Goal: Transaction & Acquisition: Book appointment/travel/reservation

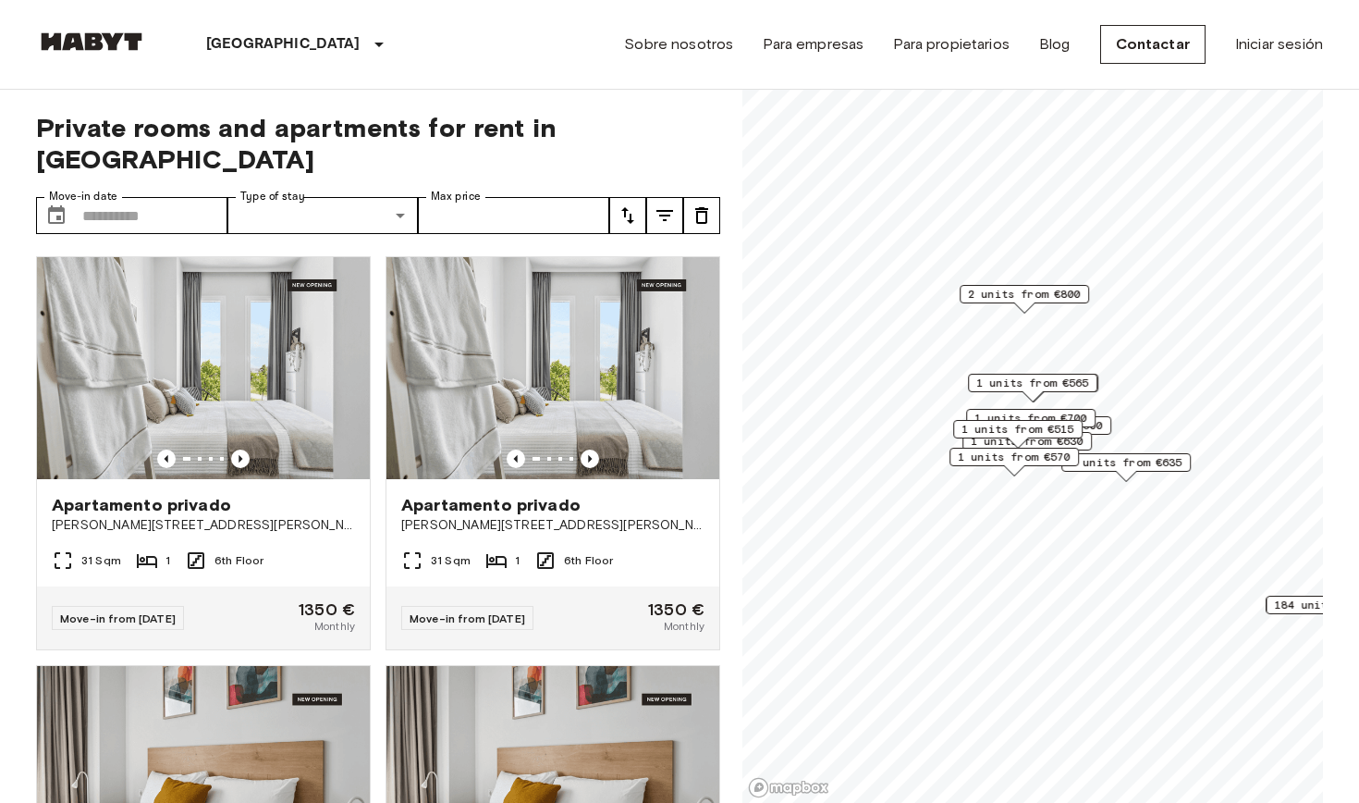
click at [1038, 460] on span "1 units from €570" at bounding box center [1014, 456] width 113 height 17
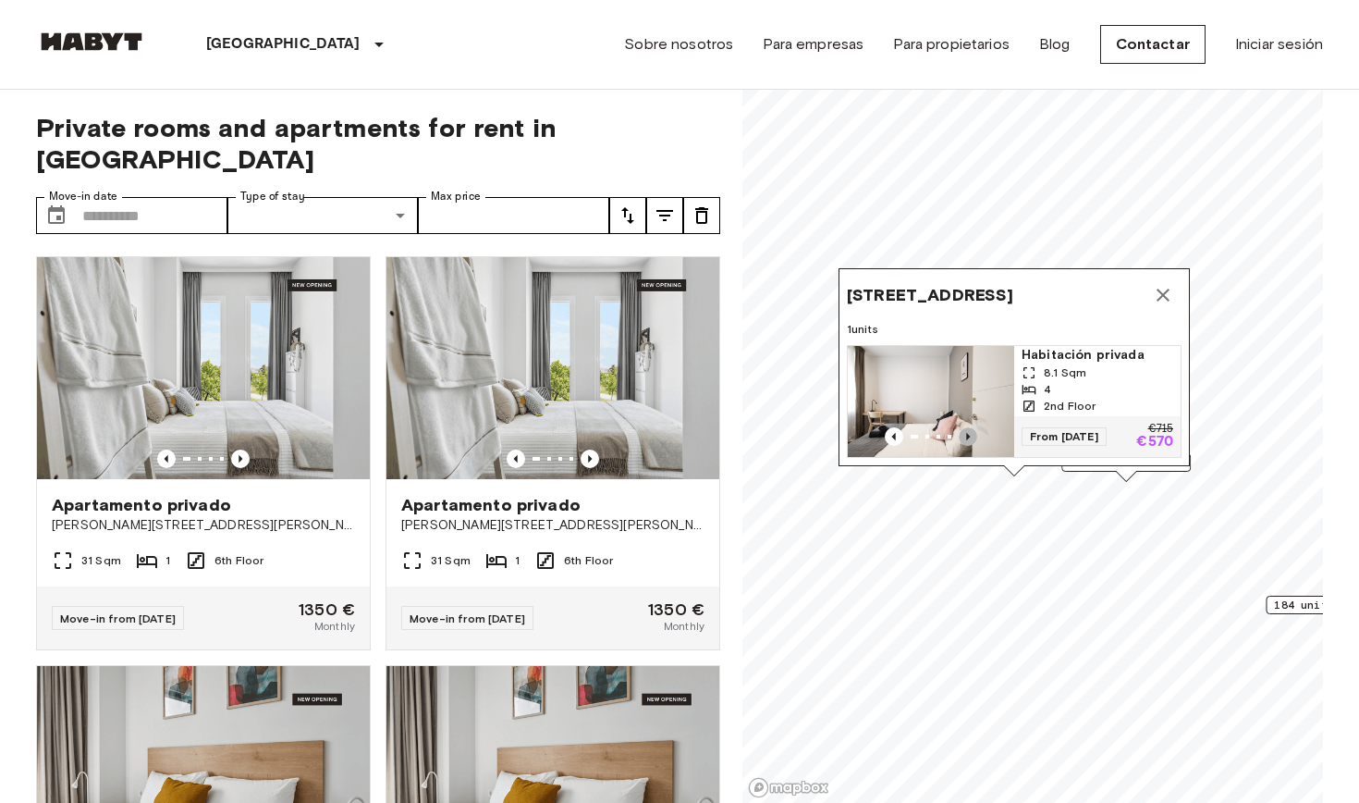
click at [964, 435] on icon "Previous image" at bounding box center [968, 436] width 18 height 18
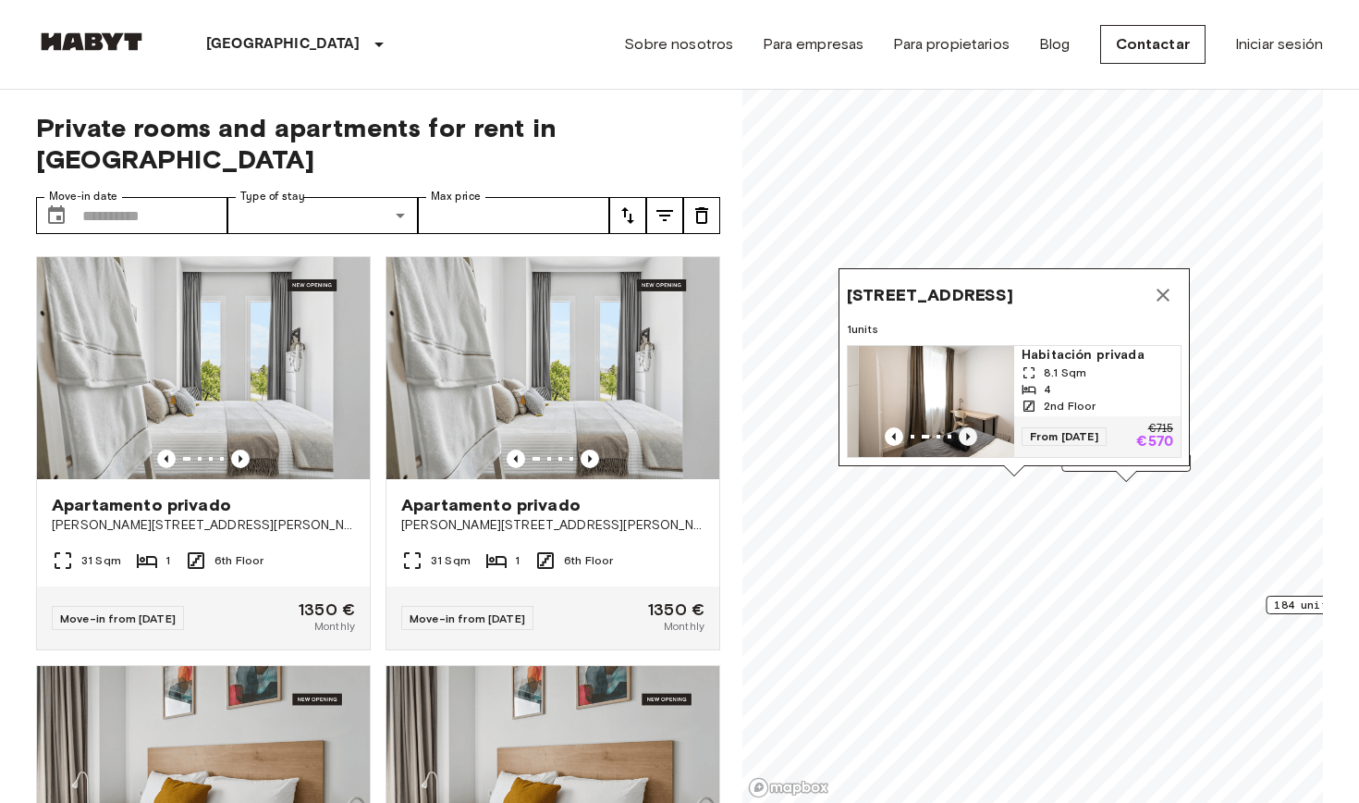
click at [964, 435] on icon "Previous image" at bounding box center [968, 436] width 18 height 18
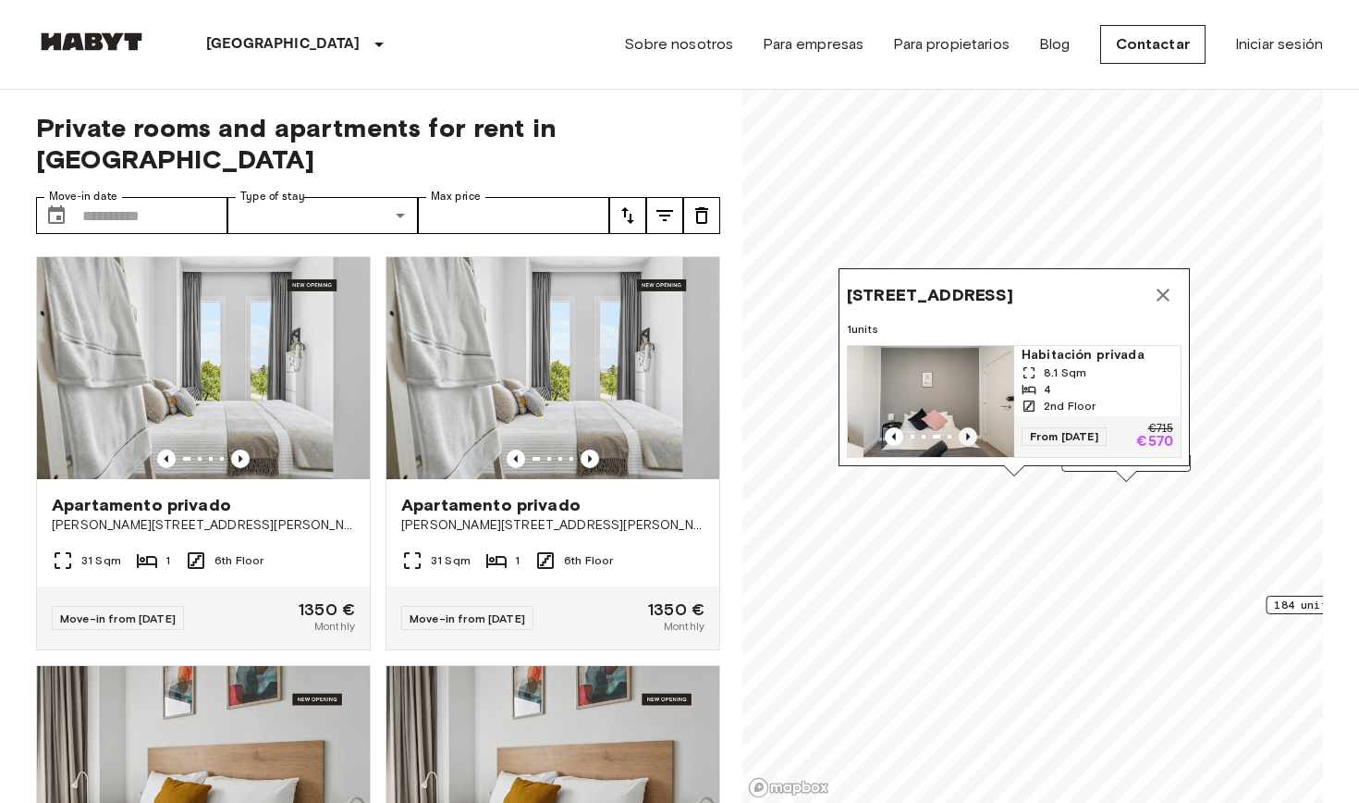
click at [964, 435] on icon "Previous image" at bounding box center [968, 436] width 18 height 18
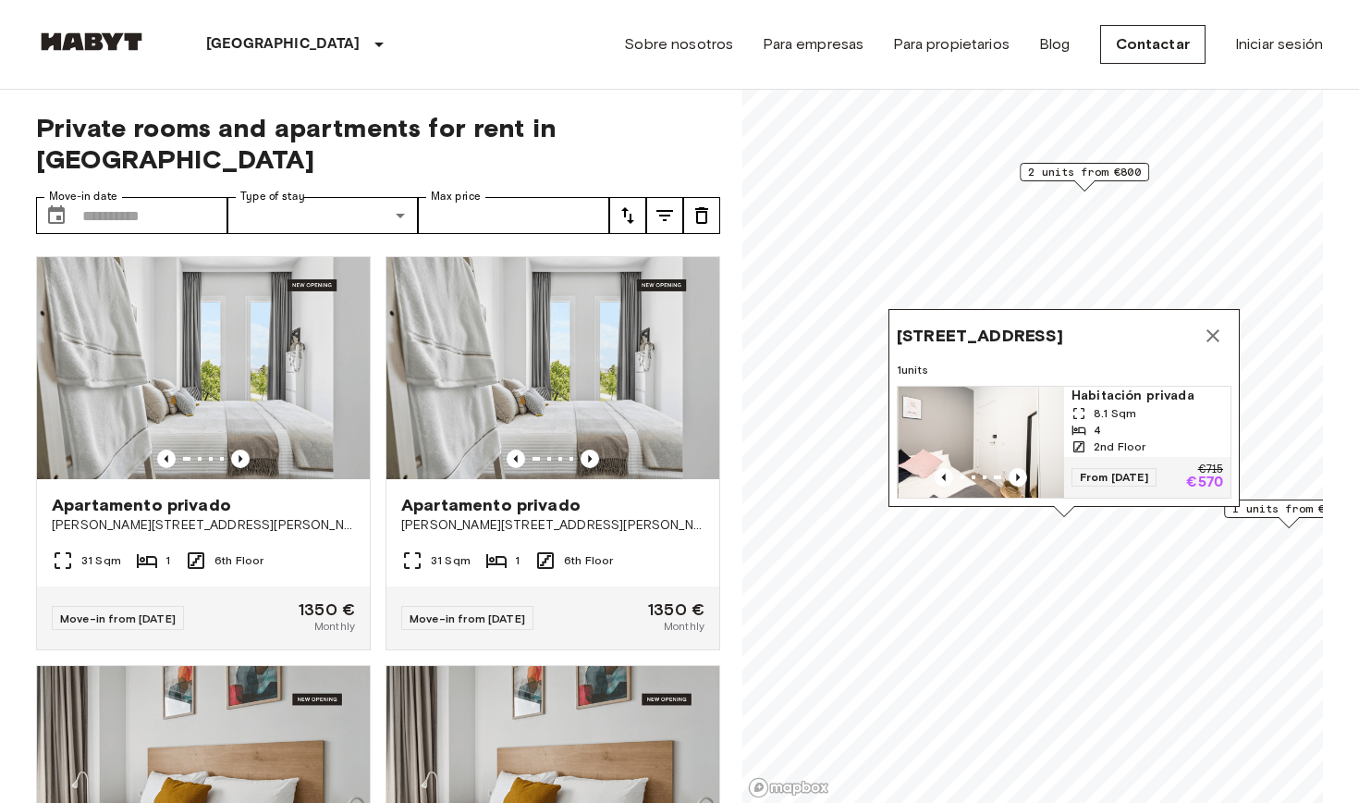
click at [977, 416] on img "Map marker" at bounding box center [982, 442] width 166 height 111
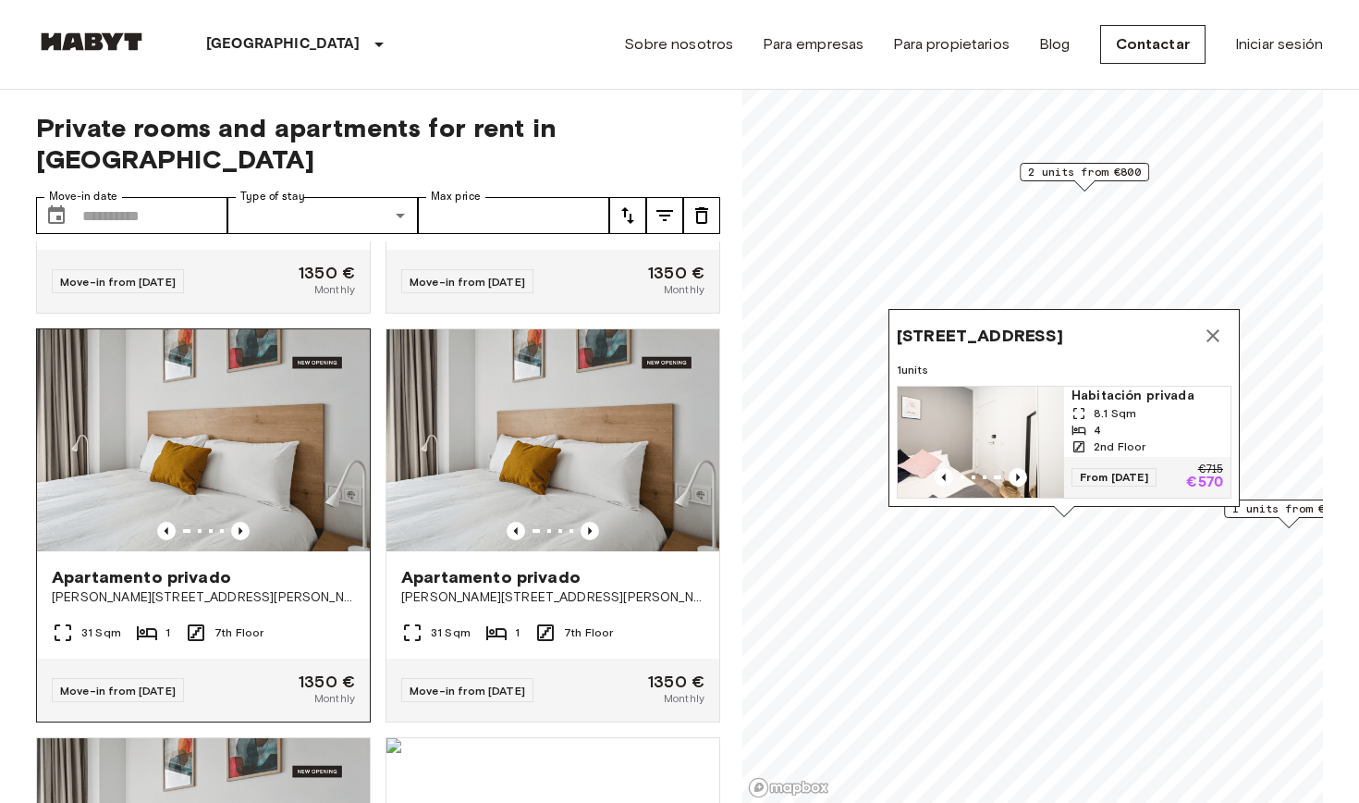
scroll to position [338, 0]
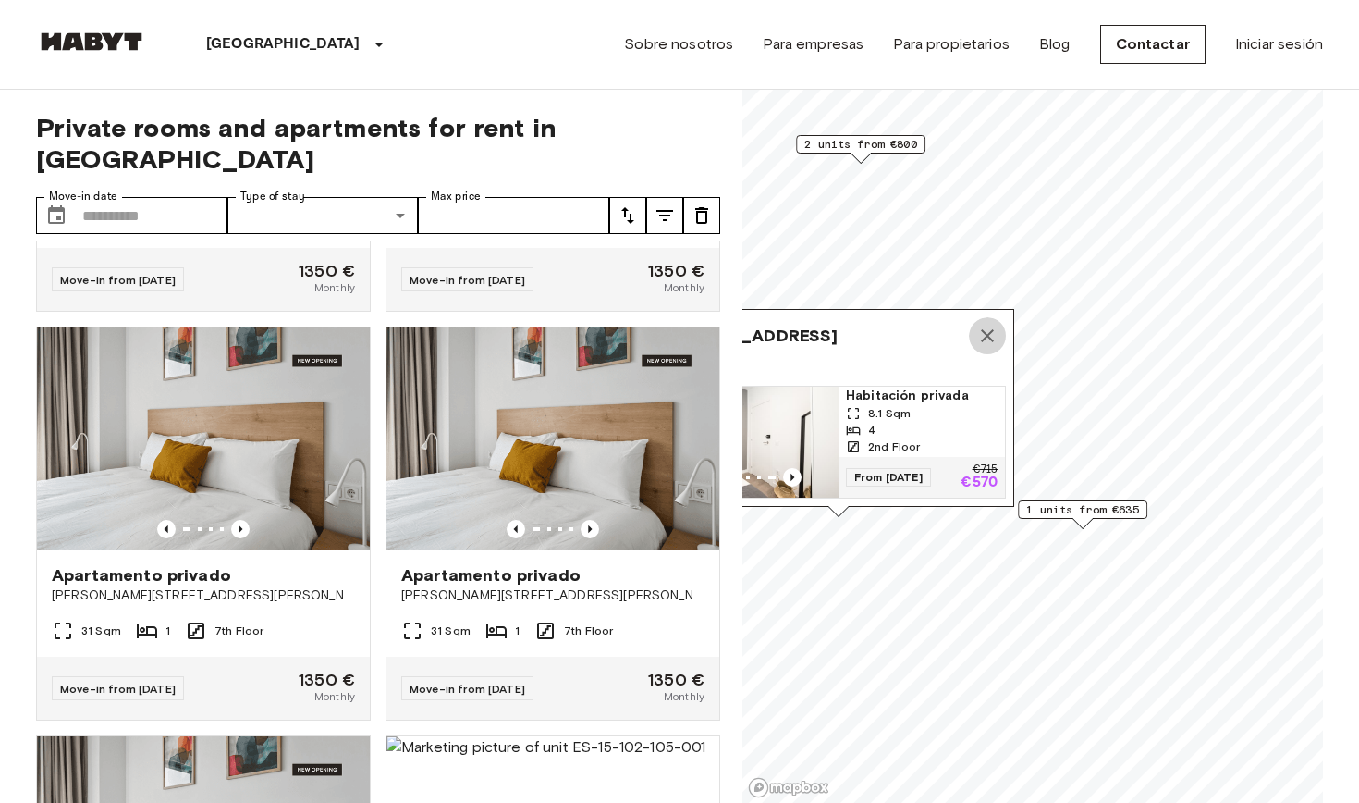
click at [982, 329] on icon "Map marker" at bounding box center [987, 335] width 13 height 13
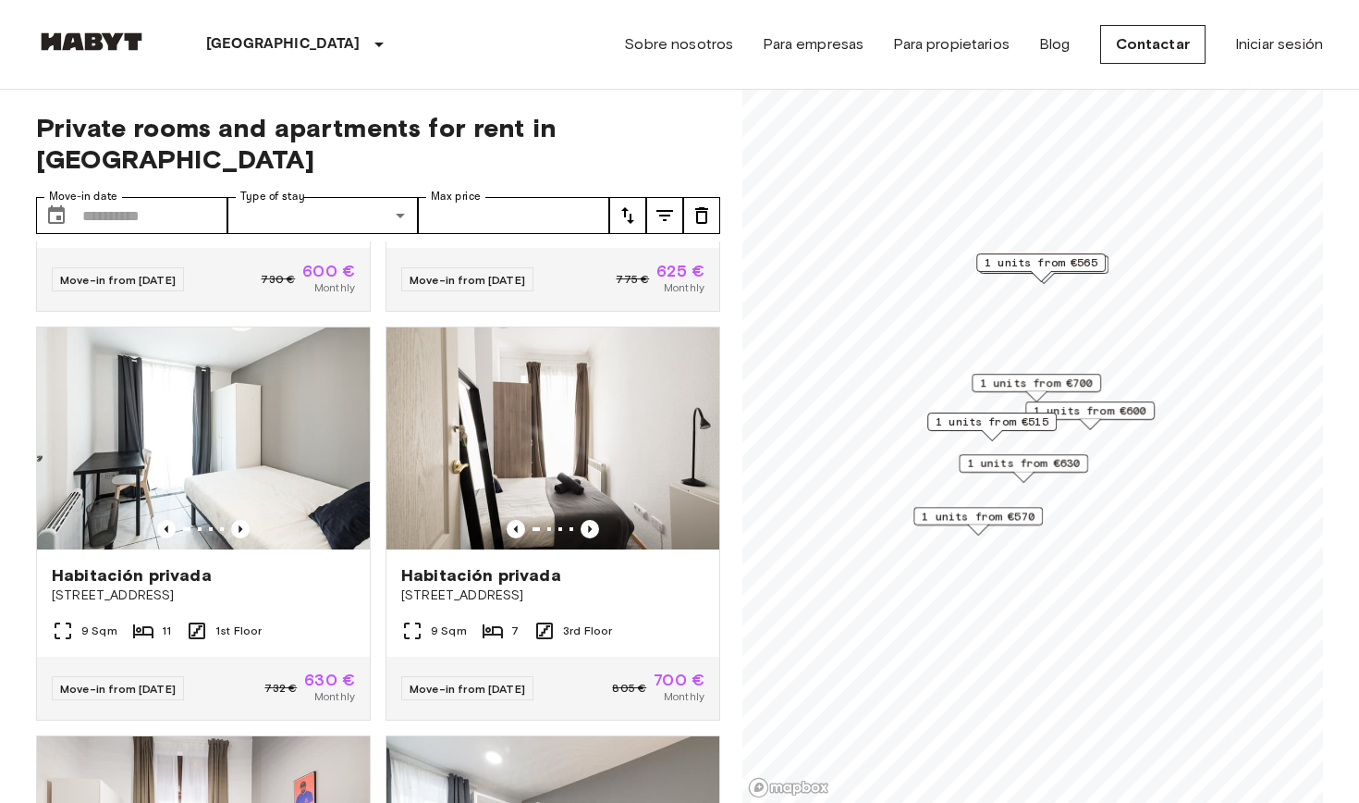
drag, startPoint x: 1089, startPoint y: 523, endPoint x: 989, endPoint y: 515, distance: 100.2
click at [989, 516] on span "1 units from €570" at bounding box center [978, 516] width 113 height 17
click at [970, 410] on span "1 units from €515" at bounding box center [990, 418] width 113 height 17
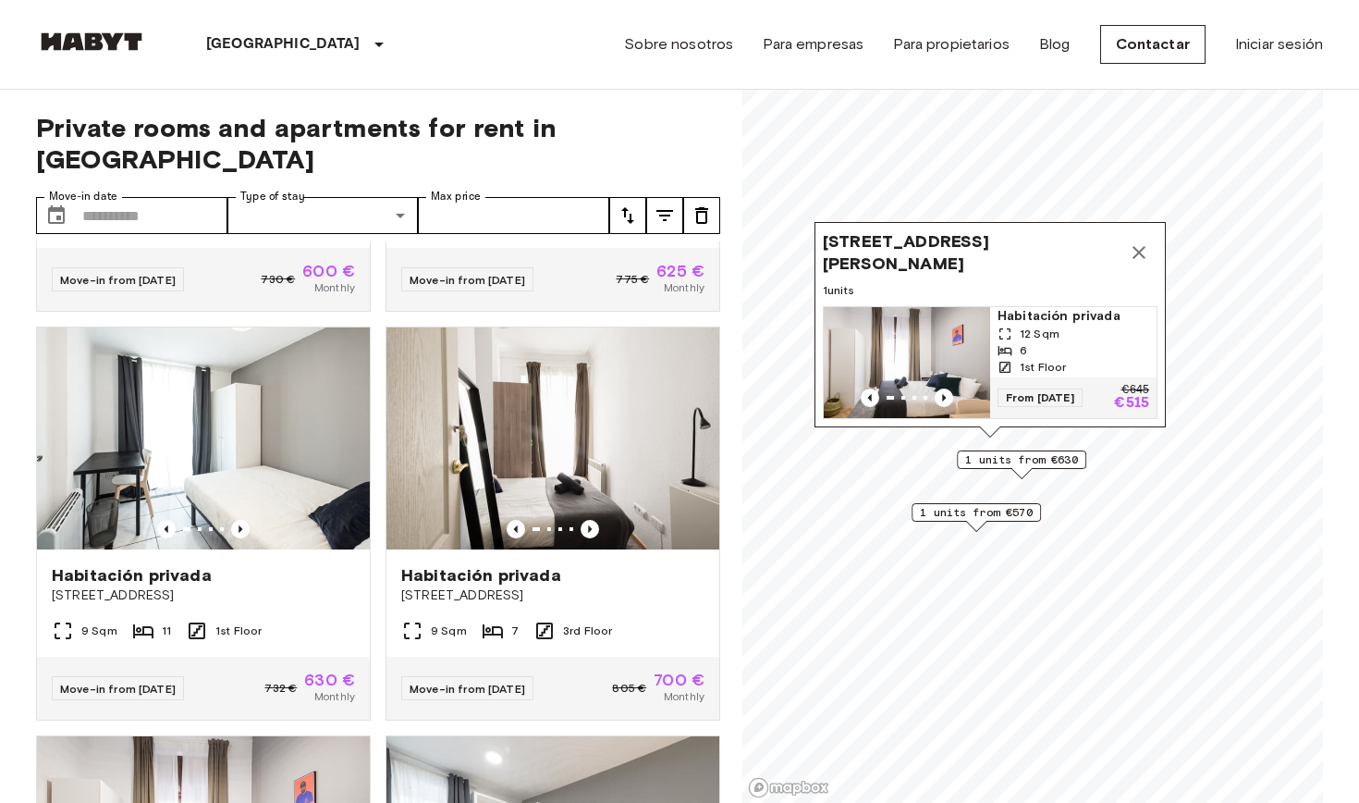
click at [950, 349] on img "Map marker" at bounding box center [907, 362] width 166 height 111
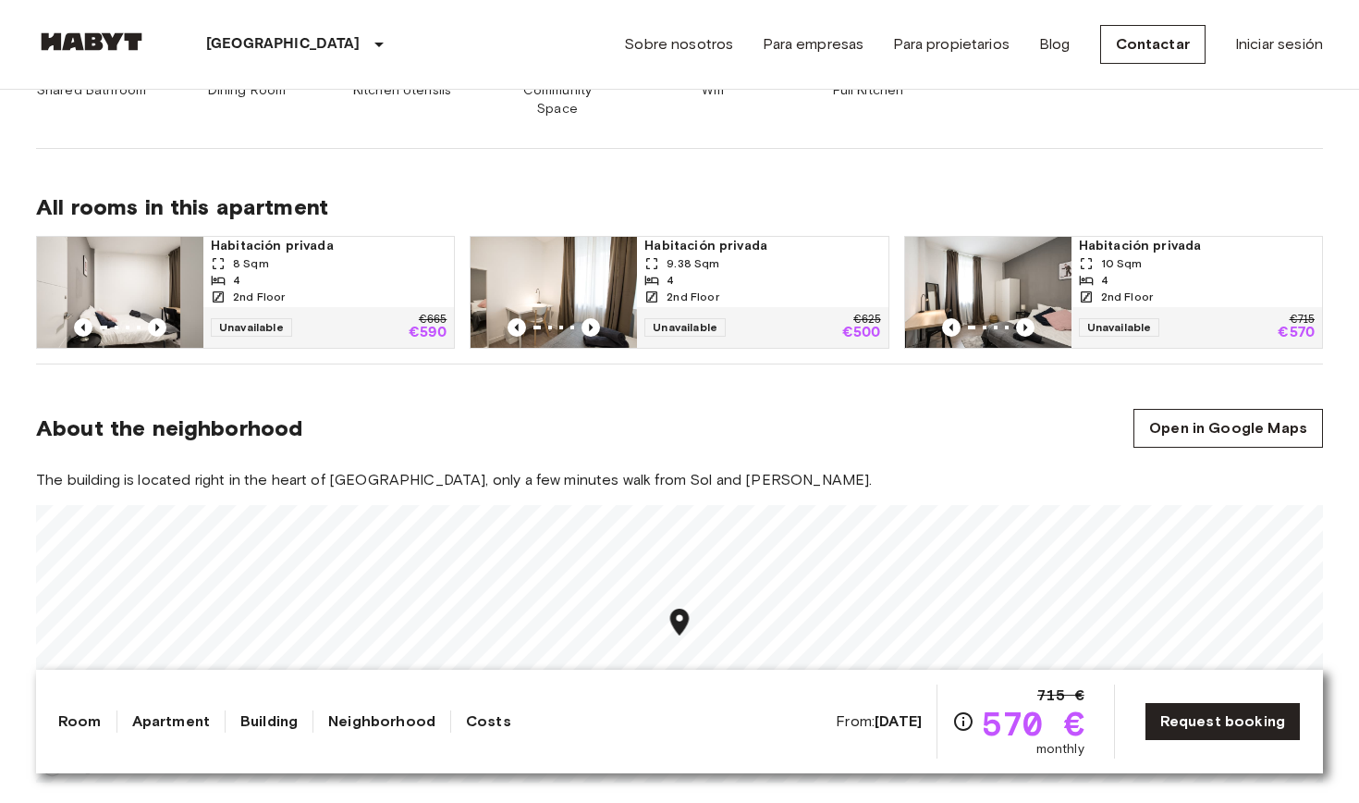
scroll to position [1091, 0]
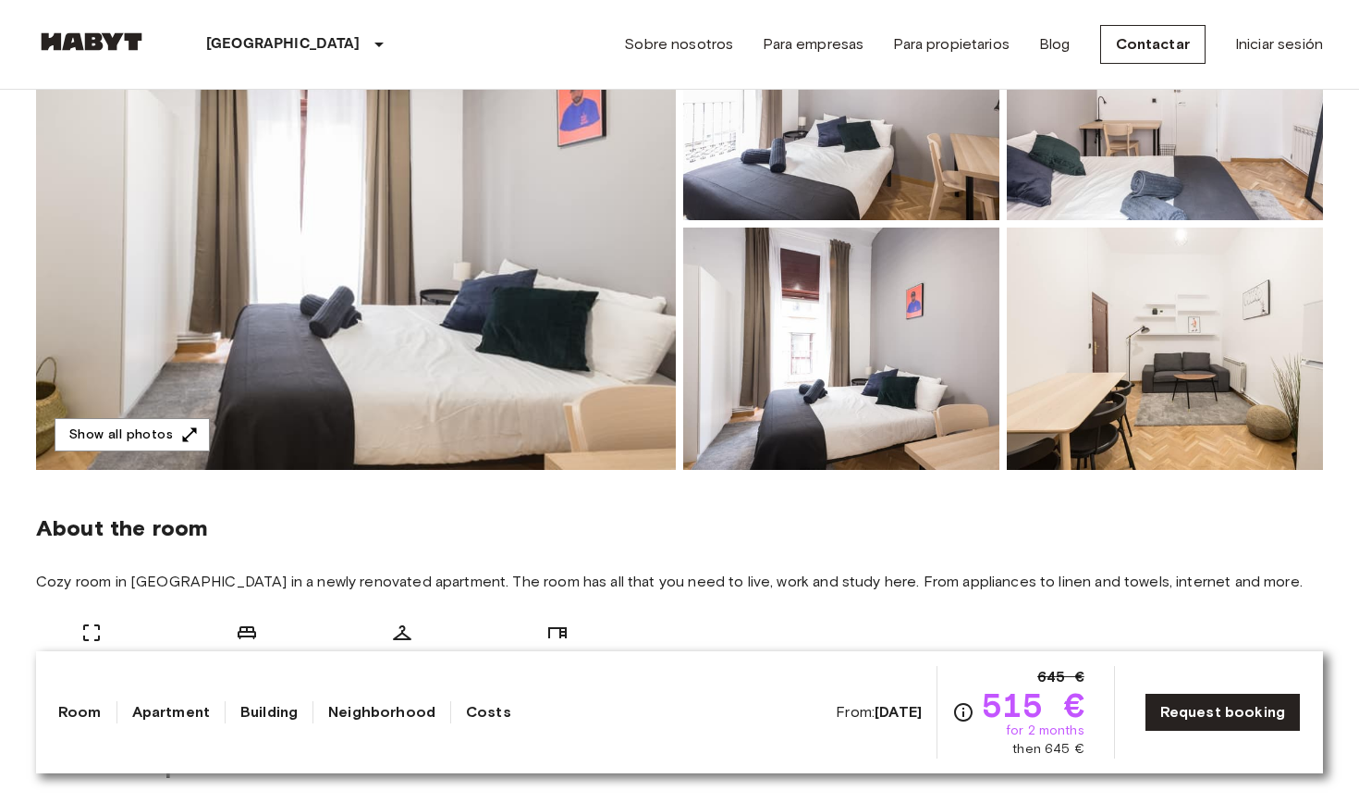
scroll to position [341, 0]
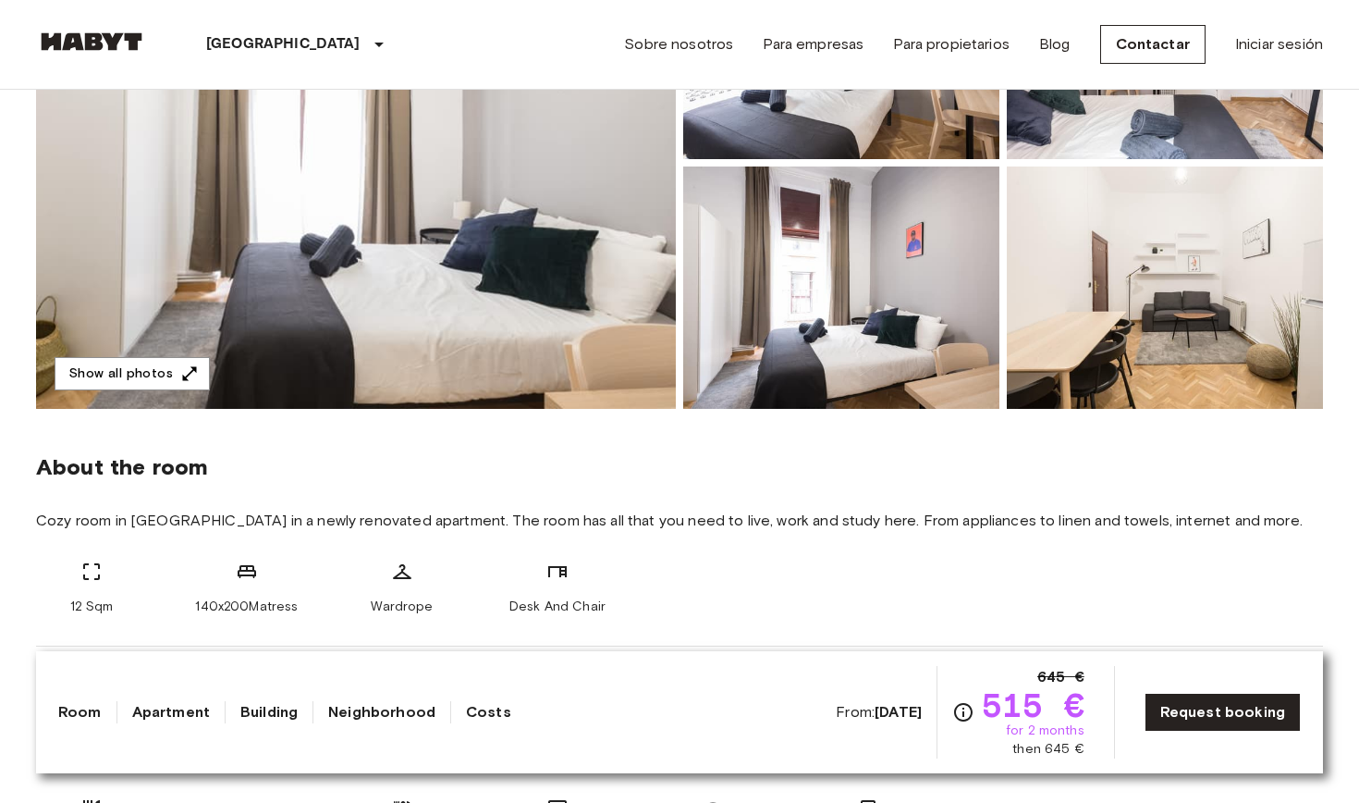
click at [531, 336] on img at bounding box center [356, 163] width 640 height 492
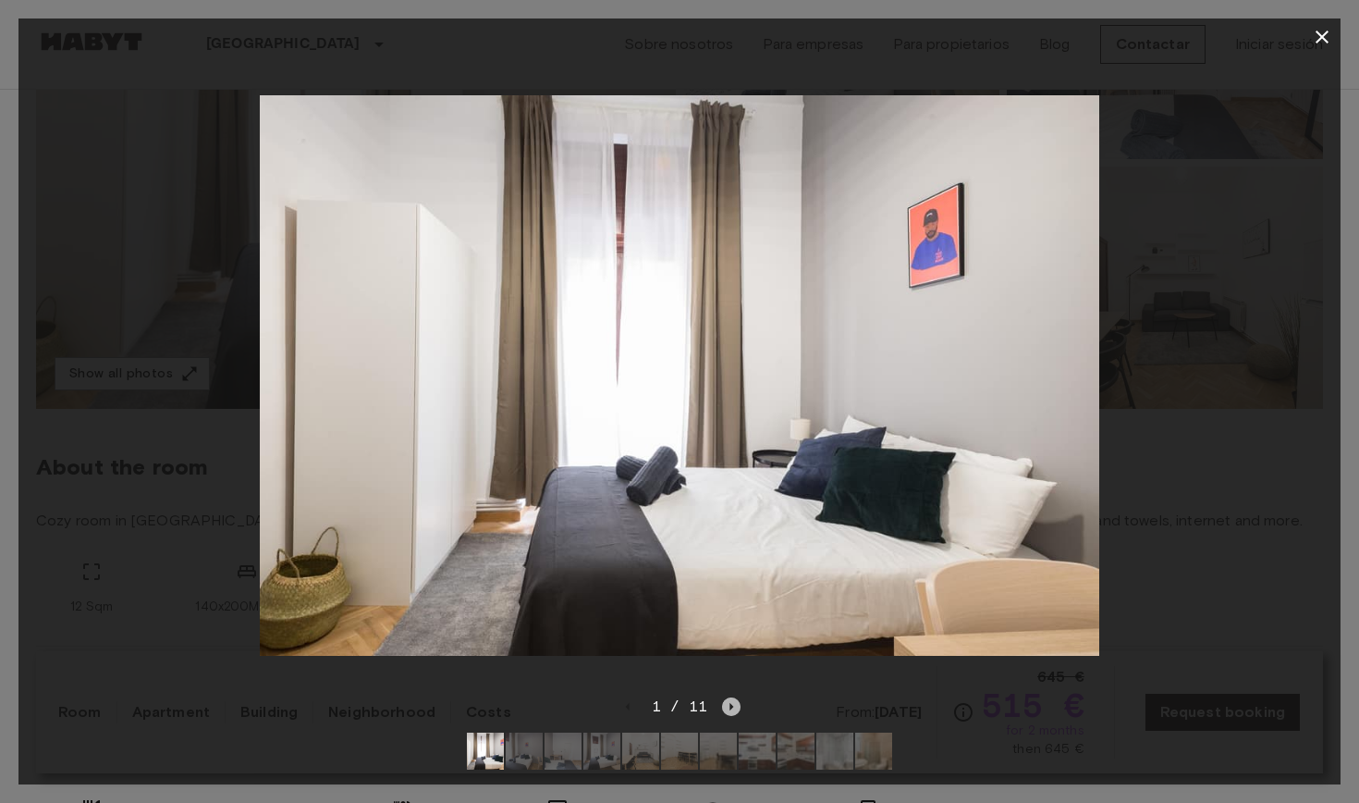
click at [726, 710] on icon "Next image" at bounding box center [731, 706] width 18 height 18
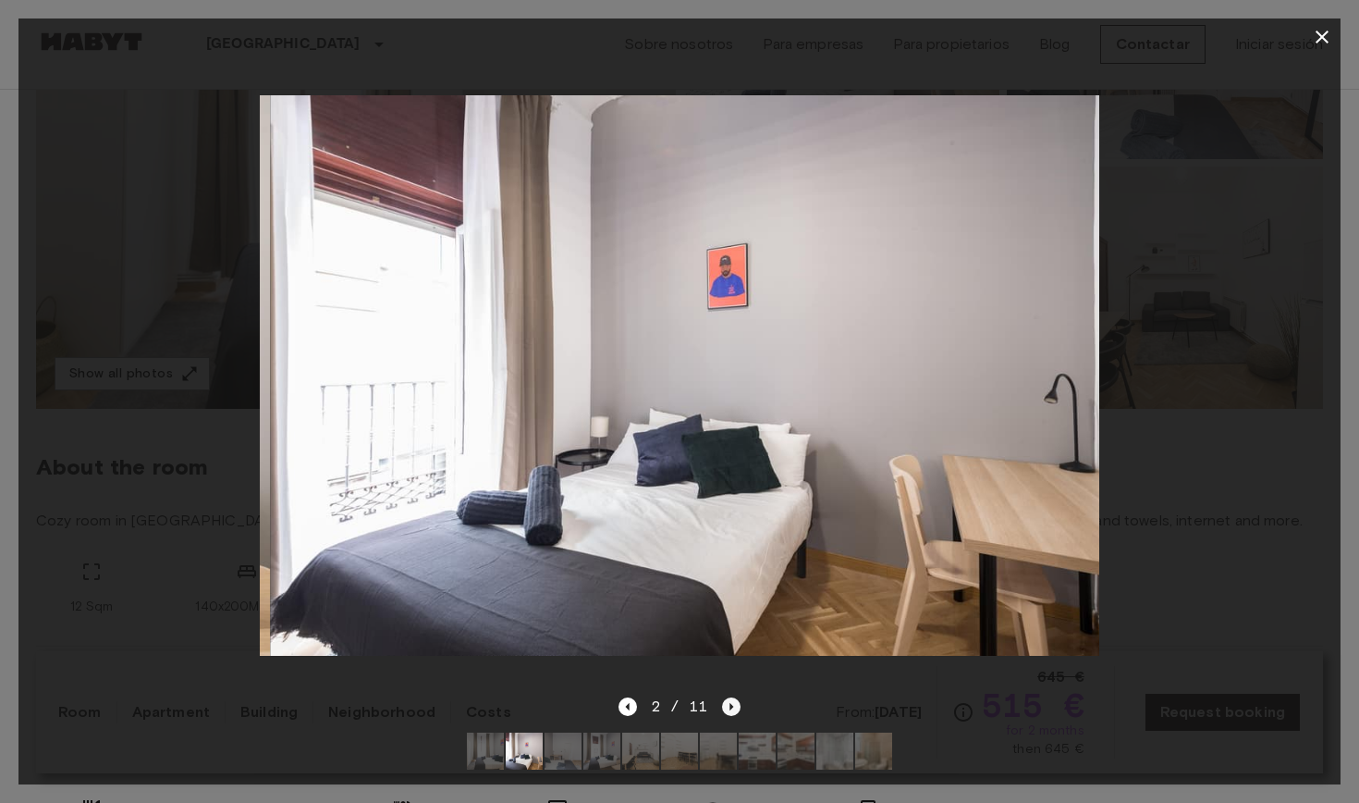
click at [726, 710] on icon "Next image" at bounding box center [731, 706] width 18 height 18
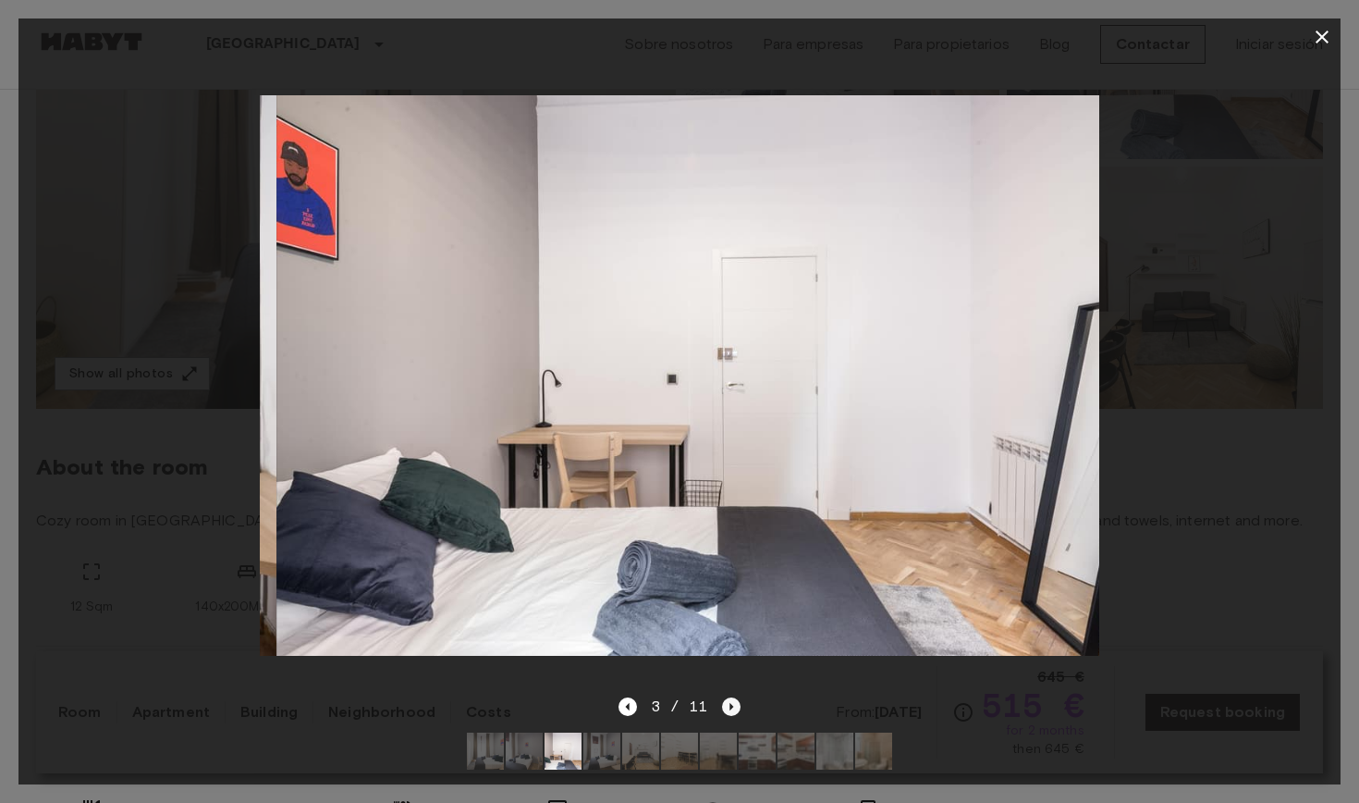
click at [726, 710] on icon "Next image" at bounding box center [731, 706] width 18 height 18
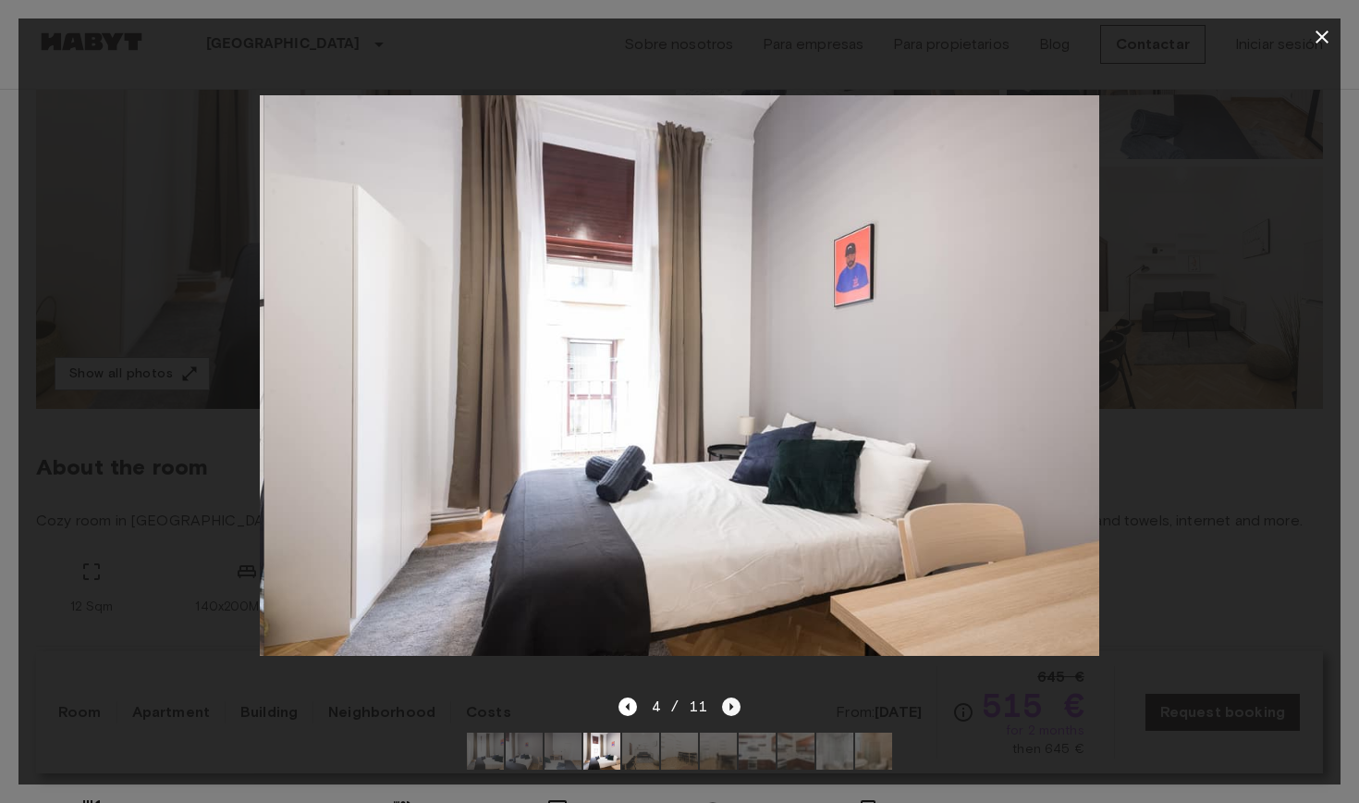
click at [726, 710] on icon "Next image" at bounding box center [731, 706] width 18 height 18
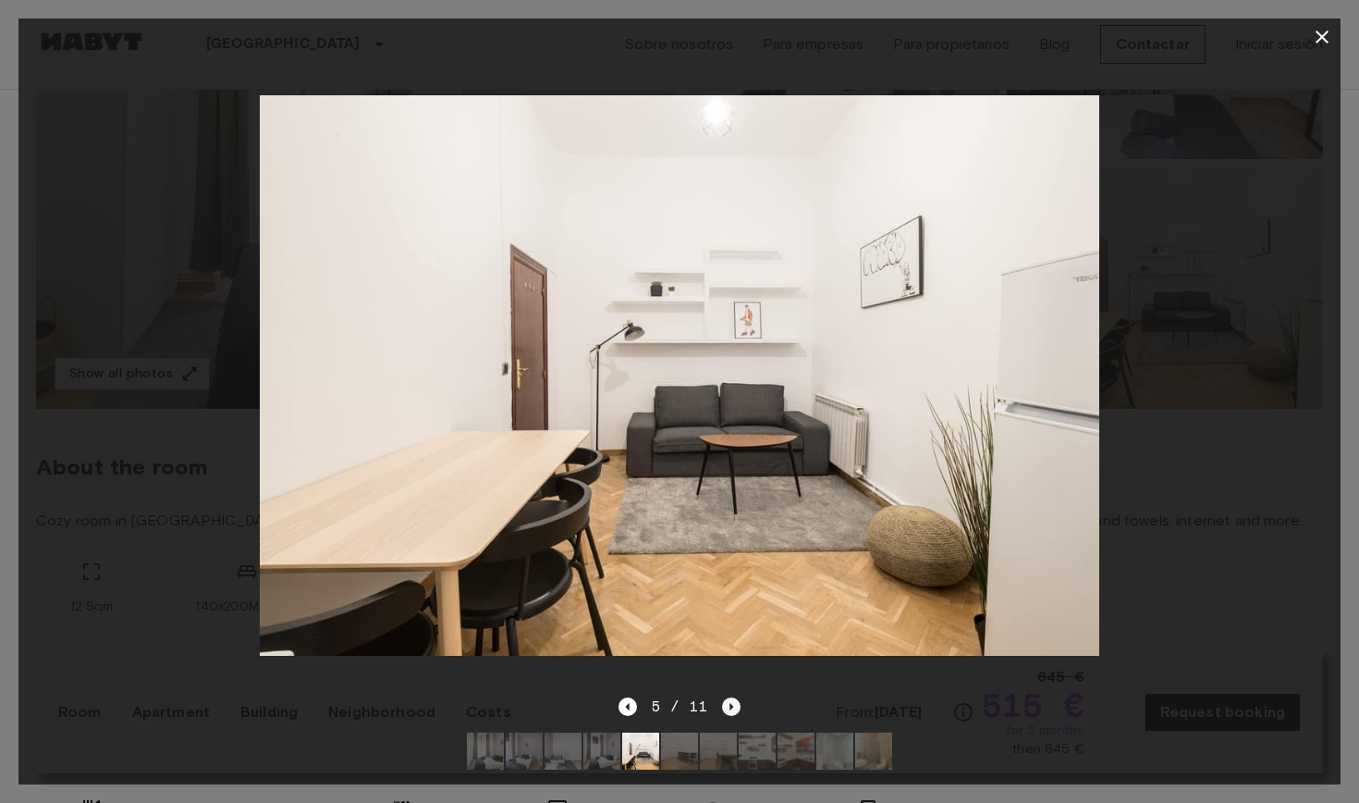
click at [726, 710] on icon "Next image" at bounding box center [731, 706] width 18 height 18
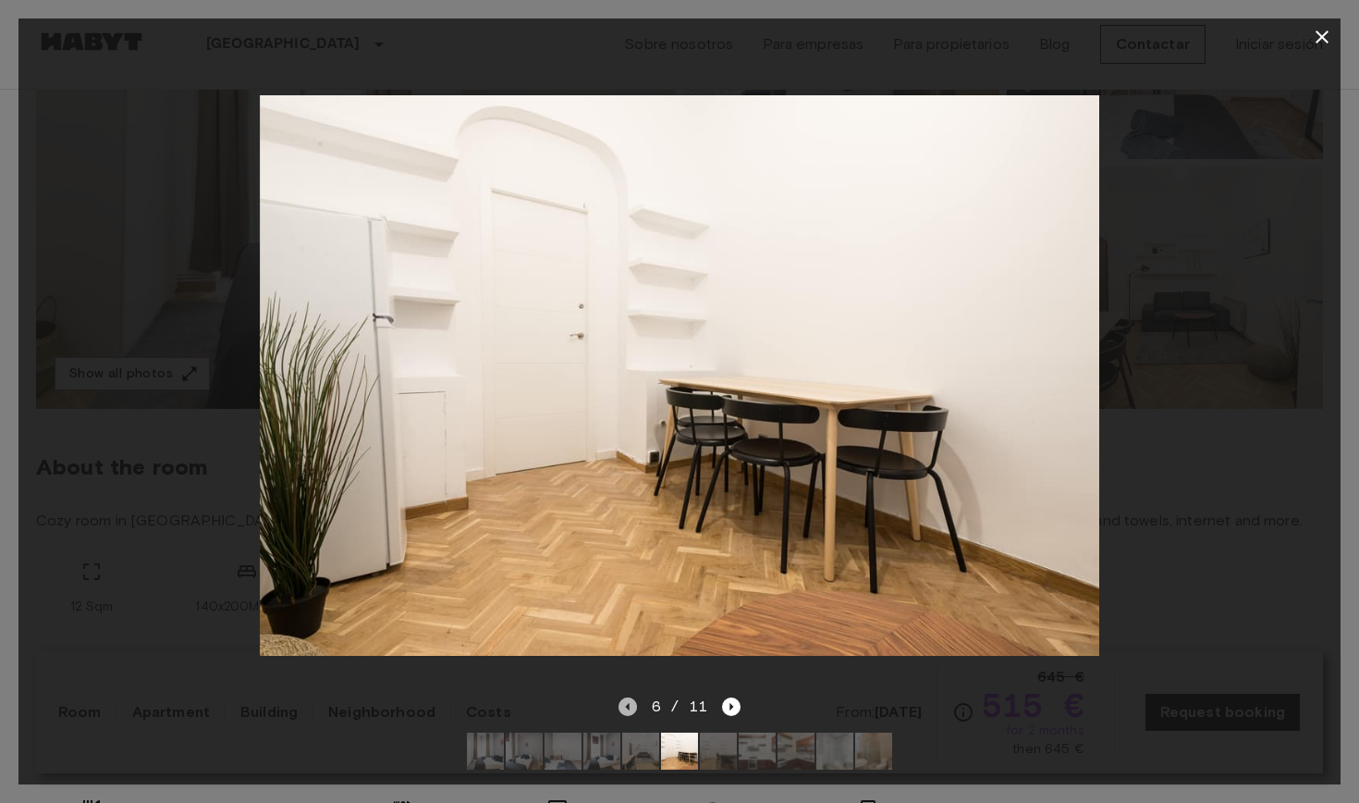
click at [634, 706] on icon "Previous image" at bounding box center [628, 706] width 18 height 18
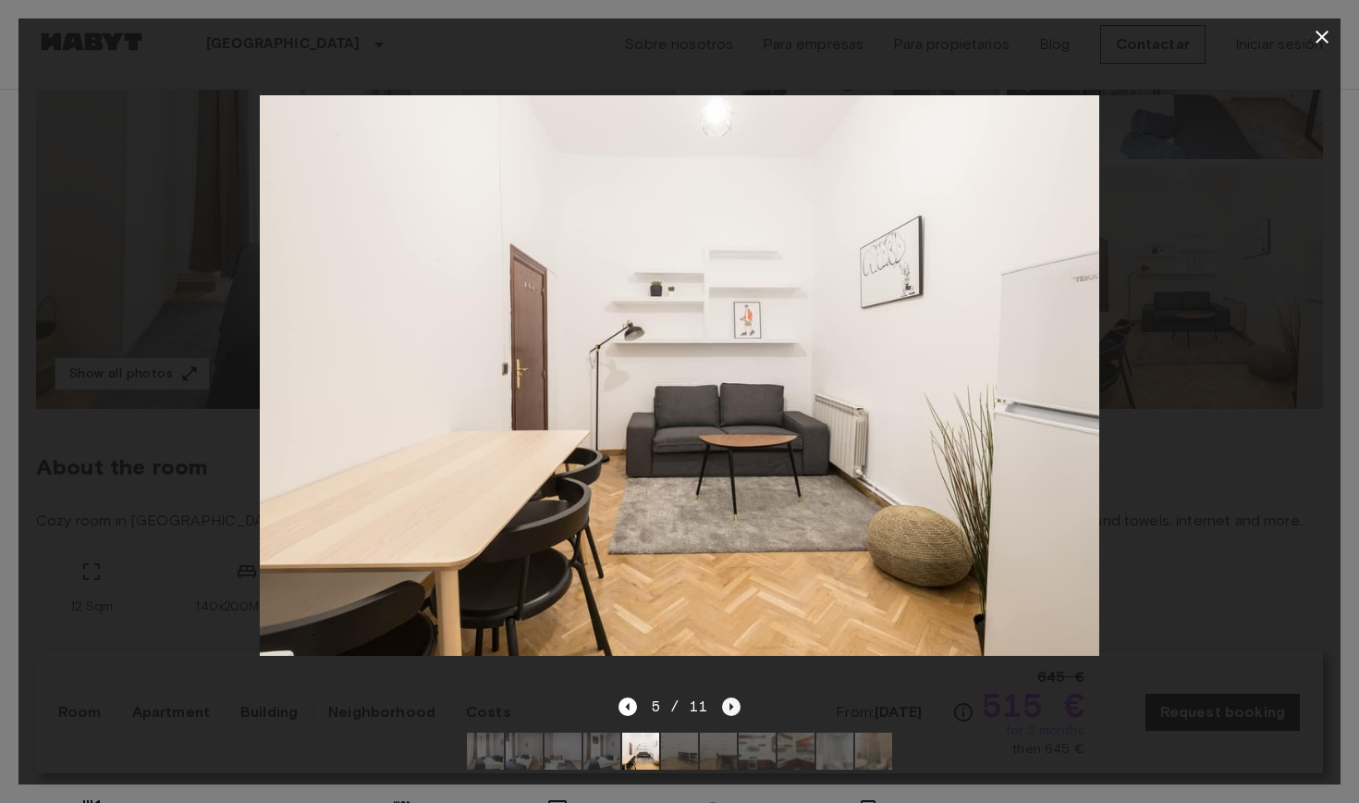
click at [726, 707] on icon "Next image" at bounding box center [731, 706] width 18 height 18
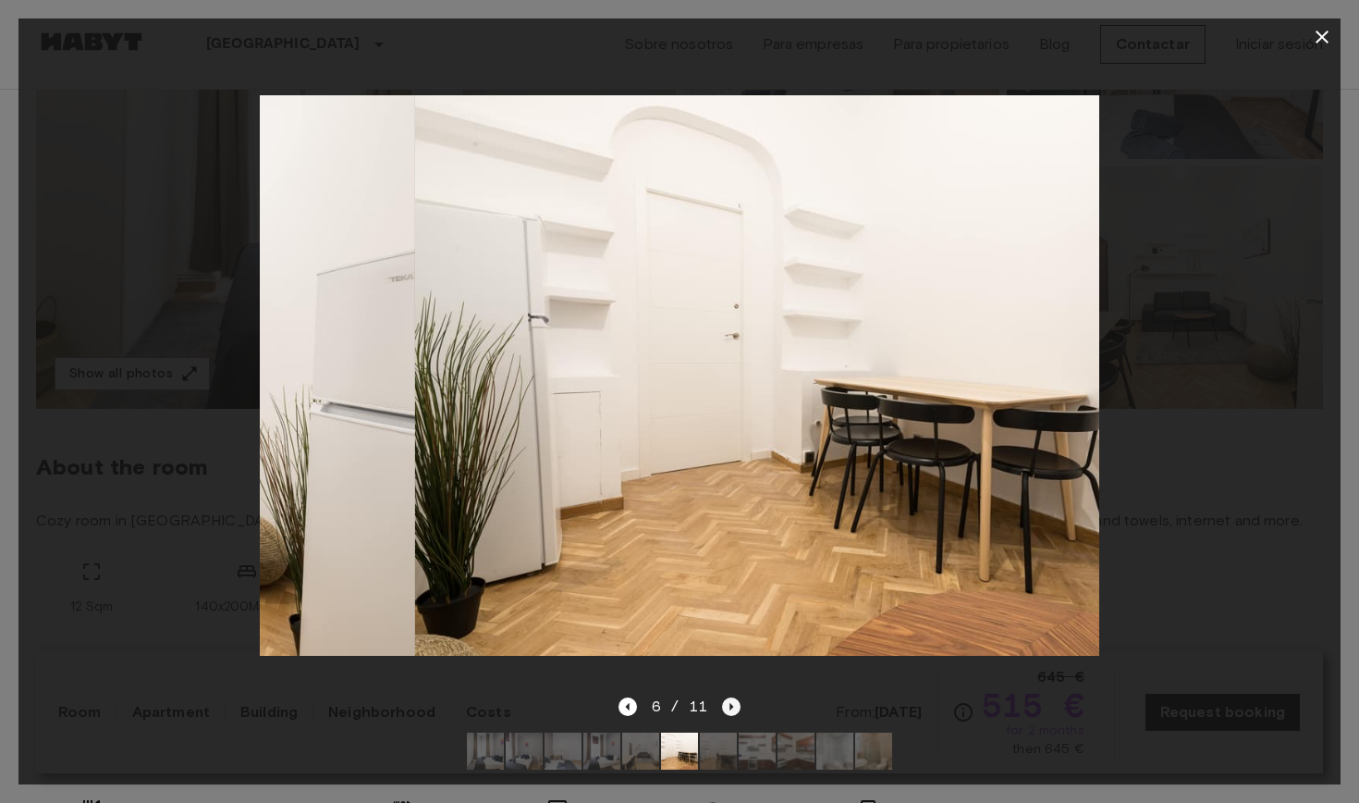
click at [726, 707] on icon "Next image" at bounding box center [731, 706] width 18 height 18
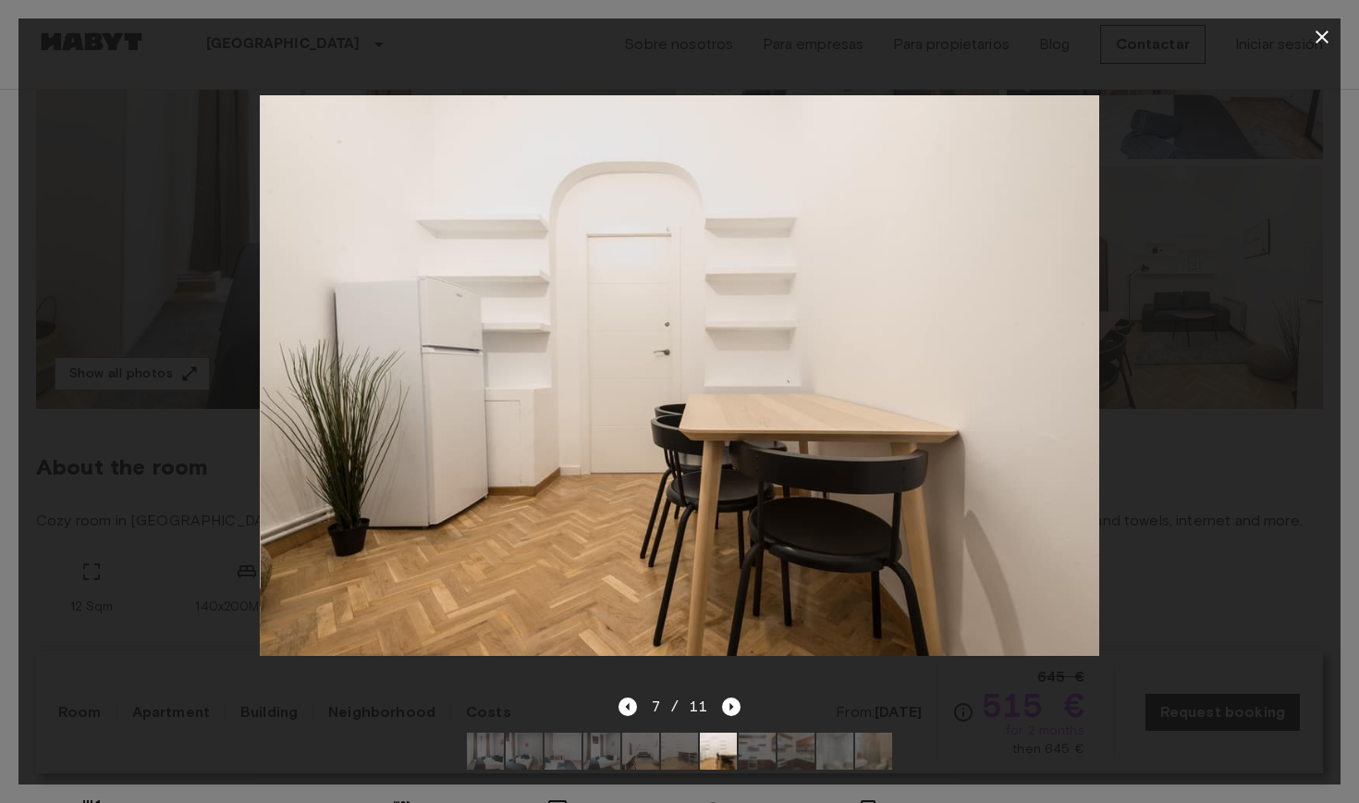
click at [628, 695] on div "7 / 11" at bounding box center [680, 706] width 123 height 22
click at [740, 703] on icon "Next image" at bounding box center [731, 706] width 18 height 18
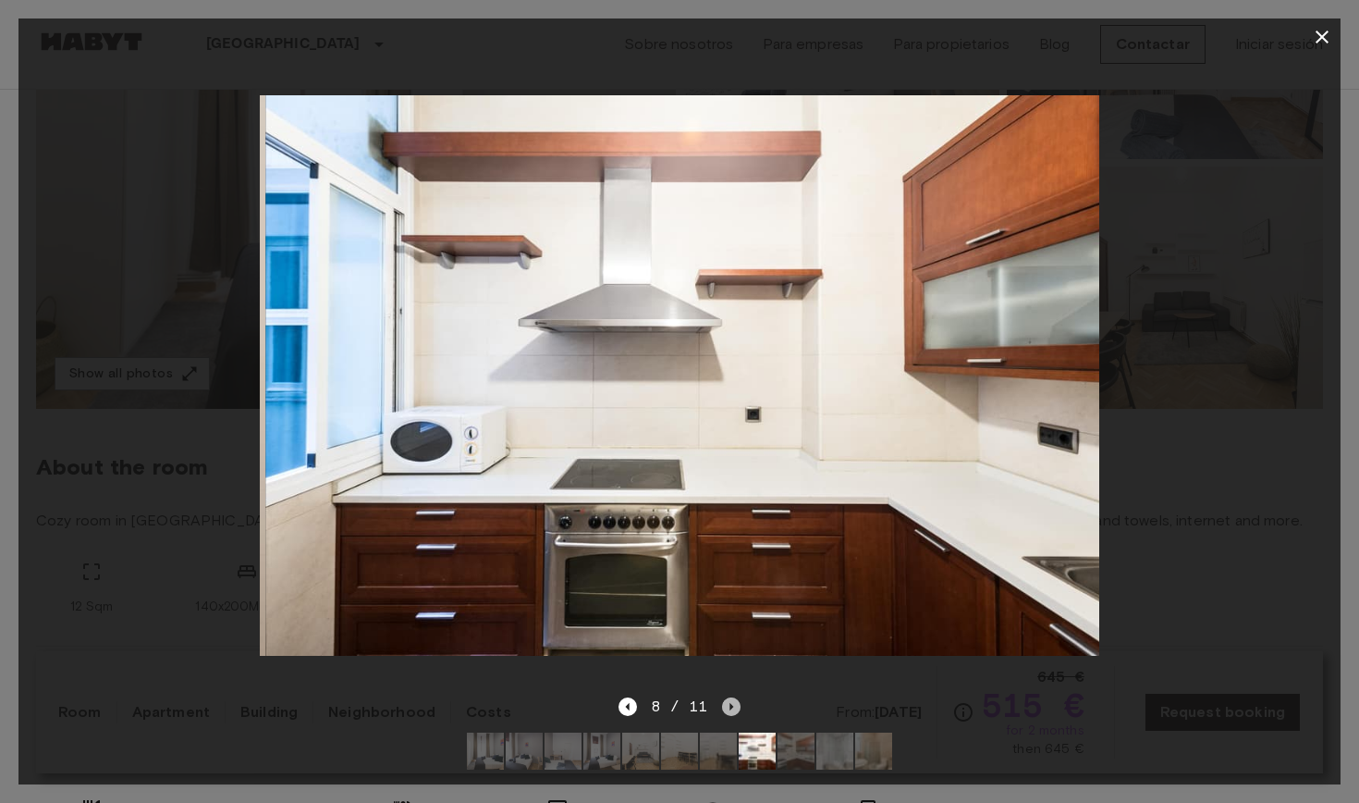
click at [740, 704] on icon "Next image" at bounding box center [731, 706] width 18 height 18
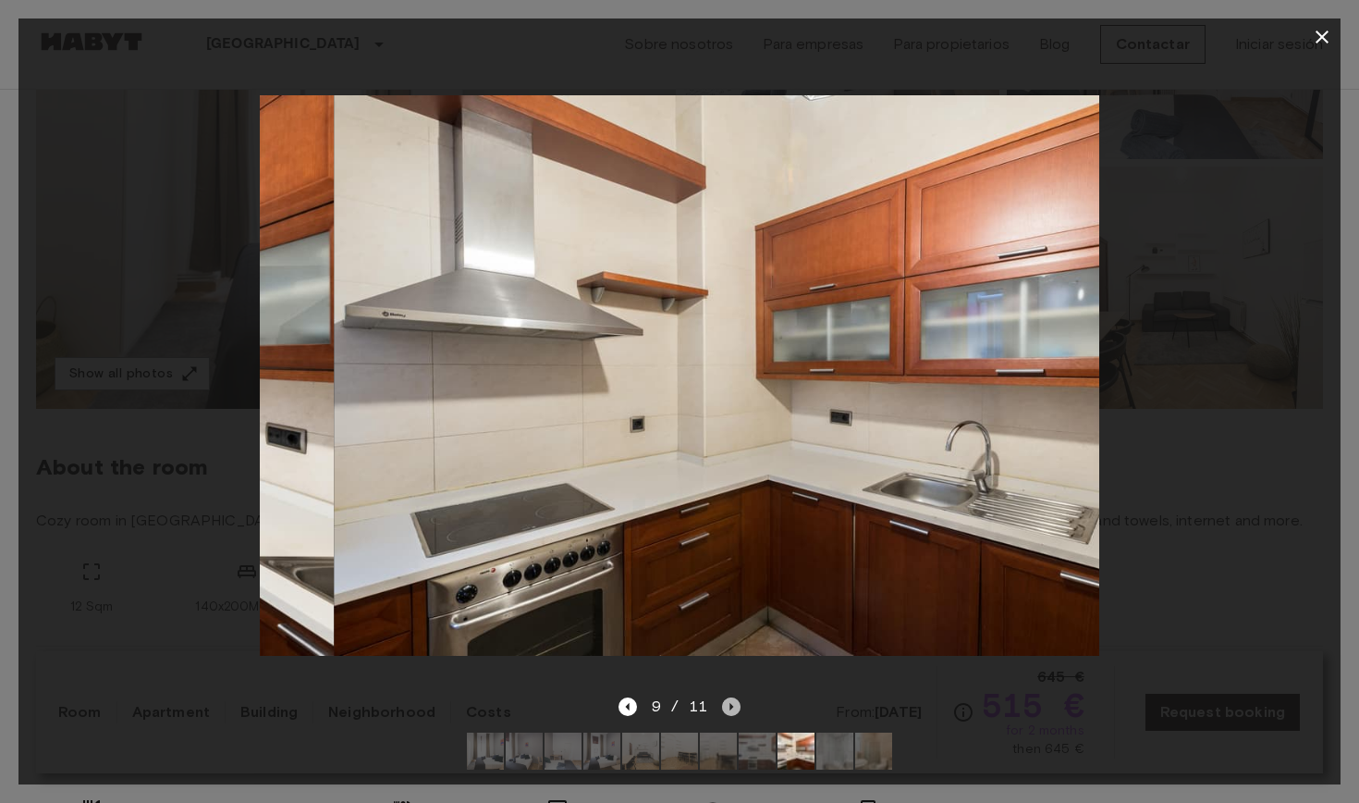
click at [740, 704] on icon "Next image" at bounding box center [731, 706] width 18 height 18
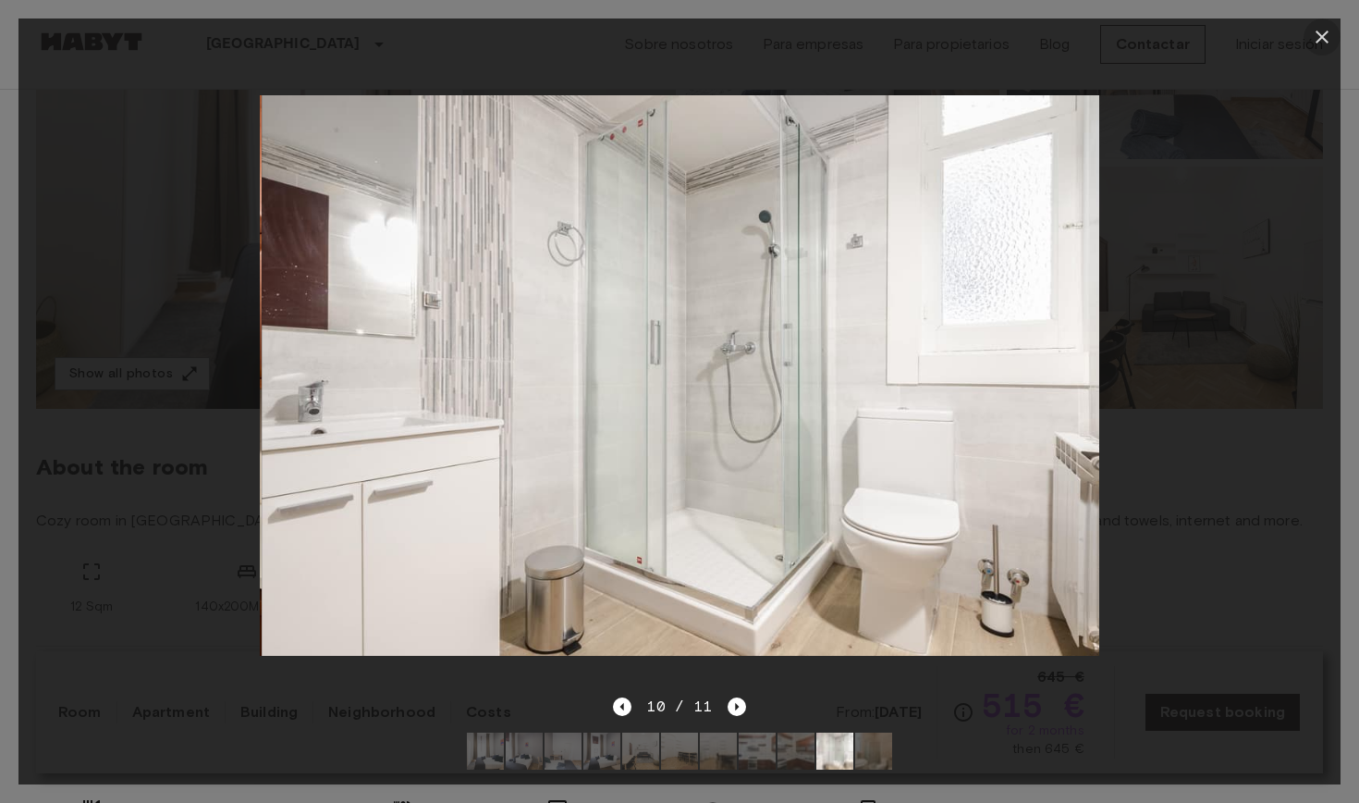
click at [1330, 36] on icon "button" at bounding box center [1322, 37] width 22 height 22
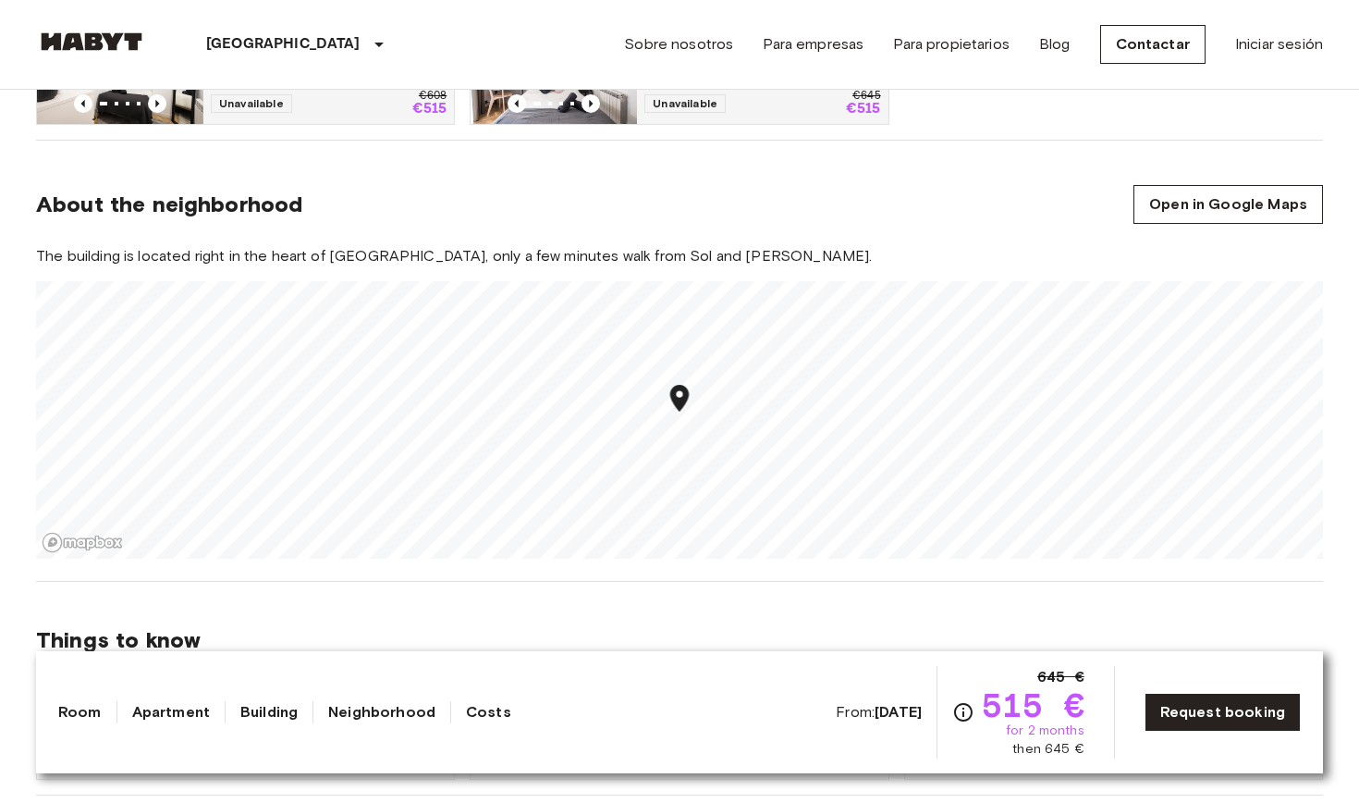
scroll to position [1446, 0]
click at [687, 356] on div "Europe Spain Madrid Habitación privada Habitación privada From Feb 1 2026 Calle…" at bounding box center [680, 799] width 1332 height 4313
